Goal: Use online tool/utility: Use online tool/utility

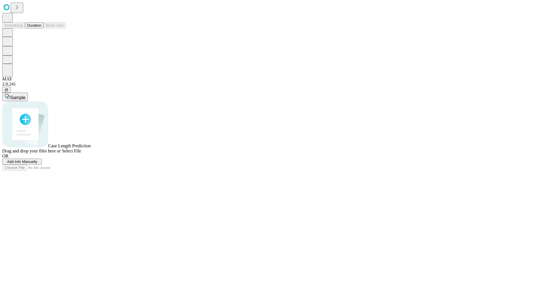
click at [37, 164] on span "Add Info Manually" at bounding box center [22, 162] width 30 height 4
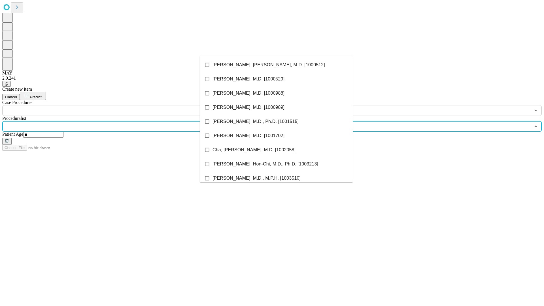
click at [276, 65] on li "[PERSON_NAME], [PERSON_NAME], M.D. [1000512]" at bounding box center [276, 65] width 153 height 14
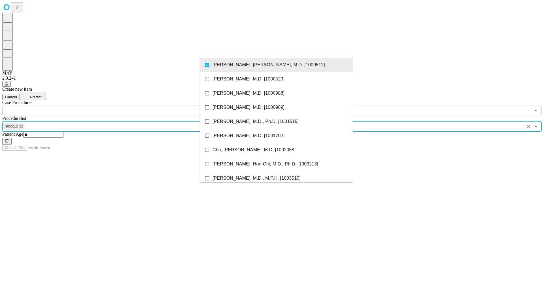
click at [119, 105] on input "text" at bounding box center [266, 110] width 528 height 11
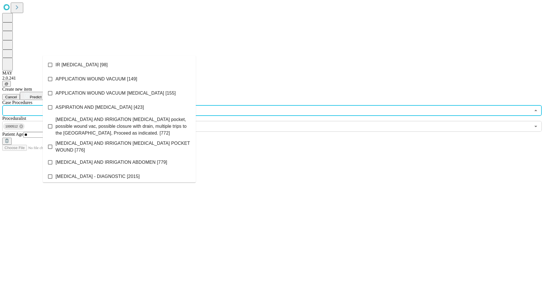
click at [119, 65] on li "IR [MEDICAL_DATA] [98]" at bounding box center [119, 65] width 153 height 14
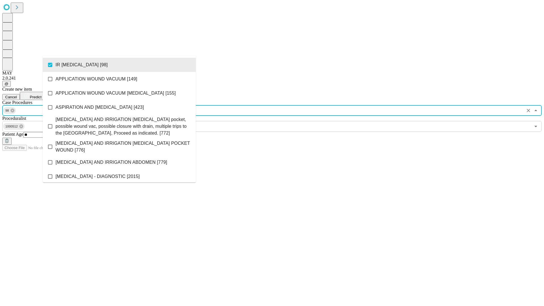
click at [41, 95] on span "Predict" at bounding box center [36, 97] width 12 height 4
